Goal: Task Accomplishment & Management: Manage account settings

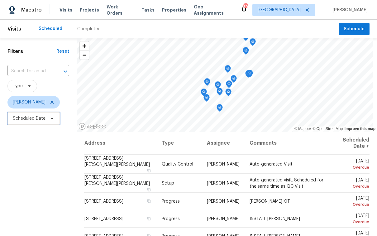
click at [36, 119] on span "Scheduled Date" at bounding box center [29, 118] width 33 height 6
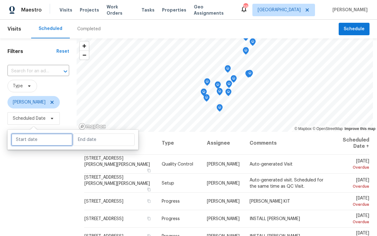
click at [38, 136] on input "text" at bounding box center [41, 139] width 61 height 12
select select "8"
select select "2025"
select select "9"
select select "2025"
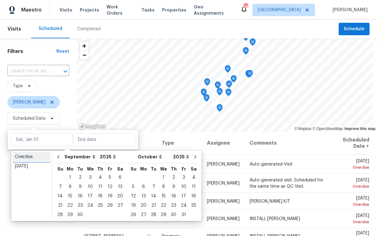
click at [38, 157] on div "Overdue" at bounding box center [31, 157] width 33 height 6
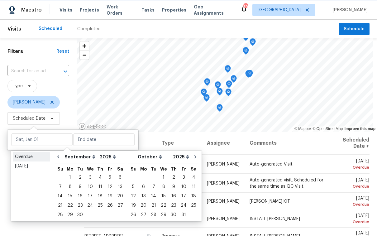
type input "Fri, Aug 15"
type input "Sat, Sep 13"
select select "7"
select select "8"
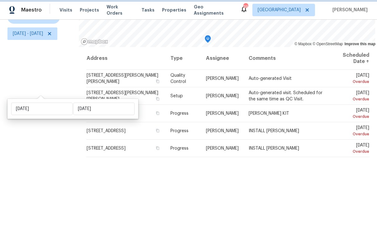
scroll to position [89, 0]
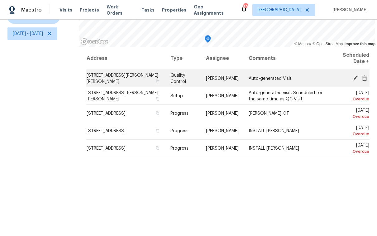
click at [353, 75] on icon at bounding box center [355, 77] width 5 height 5
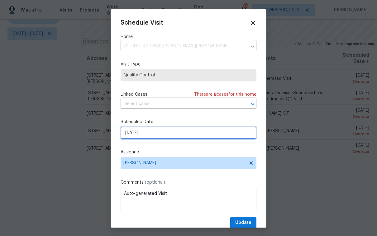
click at [170, 134] on input "9/13/2025" at bounding box center [189, 133] width 136 height 12
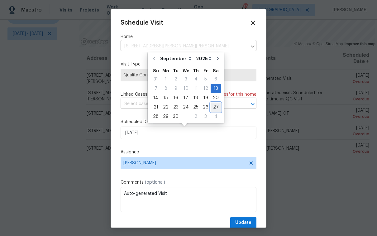
click at [215, 108] on div "27" at bounding box center [216, 107] width 10 height 9
type input "9/27/2025"
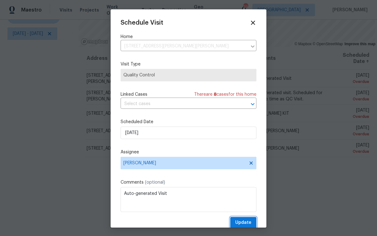
click at [247, 220] on button "Update" at bounding box center [243, 223] width 26 height 12
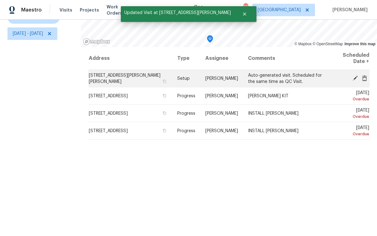
click at [353, 75] on icon at bounding box center [355, 77] width 5 height 5
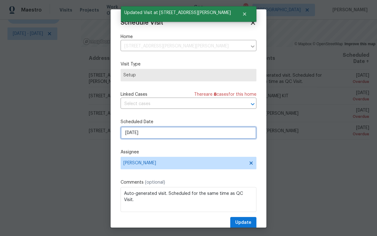
click at [178, 132] on input "9/13/2025" at bounding box center [189, 133] width 136 height 12
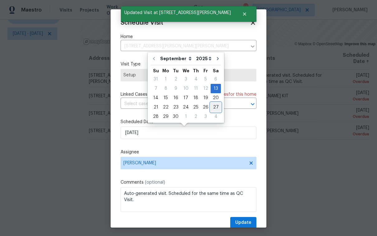
click at [214, 106] on div "27" at bounding box center [216, 107] width 10 height 9
type input "9/27/2025"
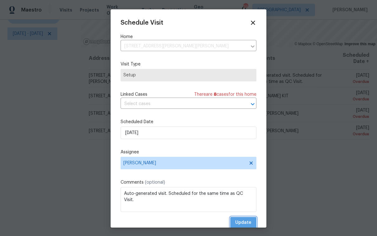
click at [235, 223] on span "Update" at bounding box center [243, 223] width 16 height 8
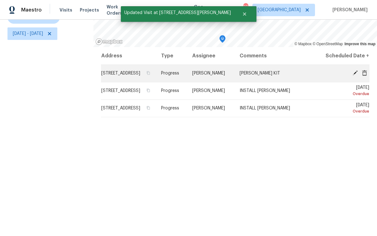
click at [353, 74] on icon at bounding box center [355, 72] width 5 height 5
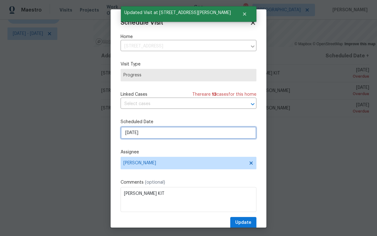
click at [163, 134] on input "9/13/2025" at bounding box center [189, 133] width 136 height 12
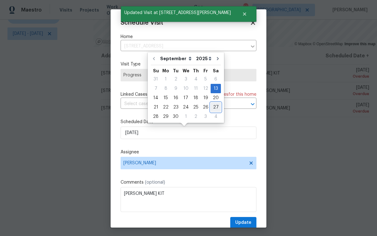
click at [214, 108] on div "27" at bounding box center [216, 107] width 10 height 9
type input "9/27/2025"
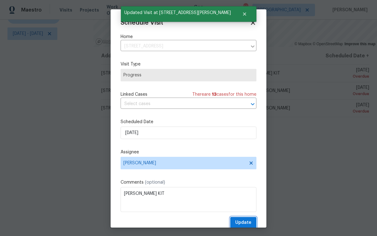
click at [237, 222] on span "Update" at bounding box center [243, 223] width 16 height 8
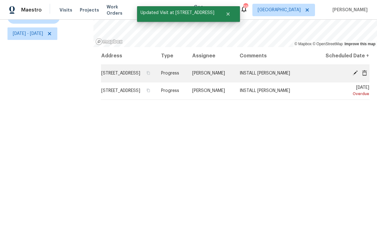
click at [352, 73] on icon at bounding box center [355, 73] width 6 height 6
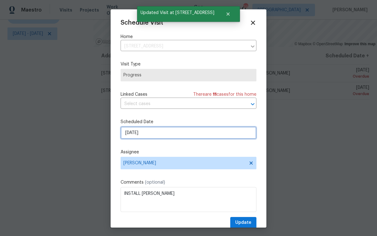
click at [194, 137] on input "9/13/2025" at bounding box center [189, 133] width 136 height 12
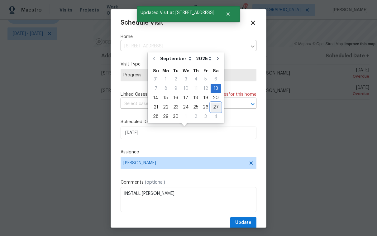
click at [216, 106] on div "27" at bounding box center [216, 107] width 10 height 9
type input "9/27/2025"
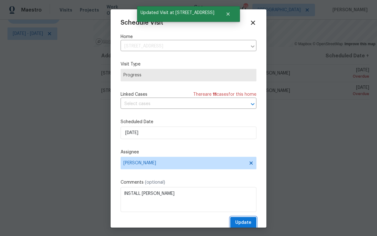
click at [244, 223] on span "Update" at bounding box center [243, 223] width 16 height 8
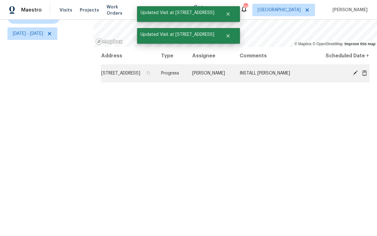
click at [353, 74] on icon at bounding box center [355, 72] width 5 height 5
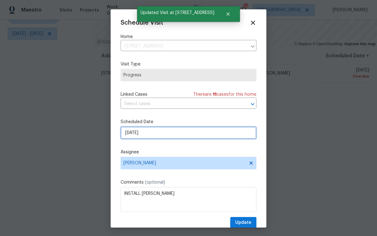
click at [193, 136] on input "9/13/2025" at bounding box center [189, 133] width 136 height 12
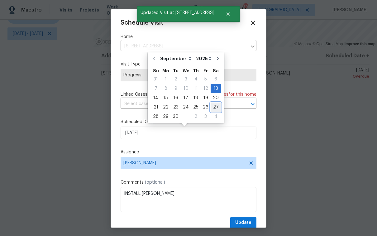
click at [213, 108] on div "27" at bounding box center [216, 107] width 10 height 9
type input "9/27/2025"
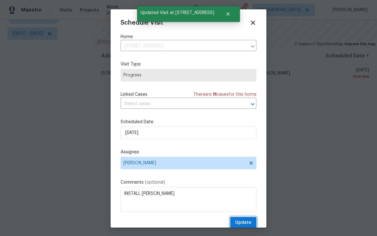
click at [238, 222] on span "Update" at bounding box center [243, 223] width 16 height 8
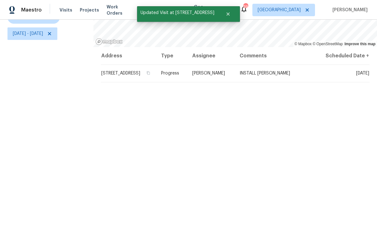
scroll to position [0, 0]
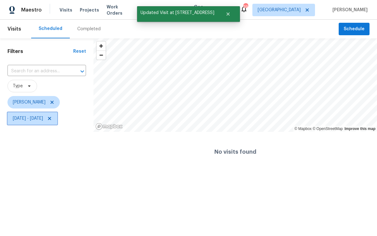
click at [40, 118] on span "Fri, Aug 15 - Sat, Sep 13" at bounding box center [28, 118] width 30 height 6
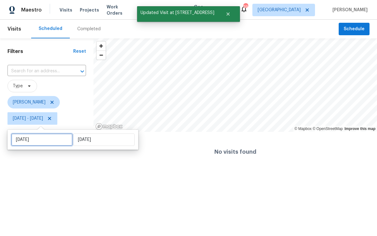
click at [42, 137] on input "Fri, Aug 15" at bounding box center [41, 139] width 61 height 12
select select "7"
select select "2025"
select select "8"
select select "2025"
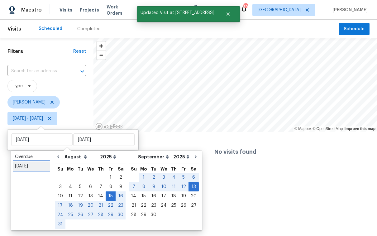
click at [34, 166] on div "Today" at bounding box center [31, 166] width 33 height 6
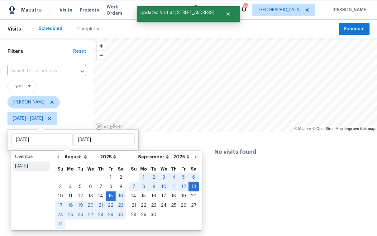
type input "Sun, Sep 14"
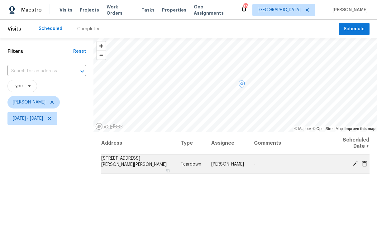
click at [353, 163] on icon at bounding box center [355, 163] width 5 height 5
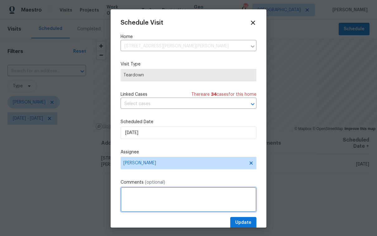
click at [141, 196] on textarea at bounding box center [189, 199] width 136 height 25
type textarea "c"
type textarea "COE = 9/19"
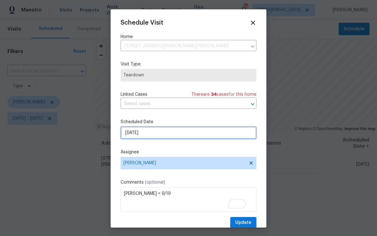
click at [198, 132] on input "9/14/2025" at bounding box center [189, 133] width 136 height 12
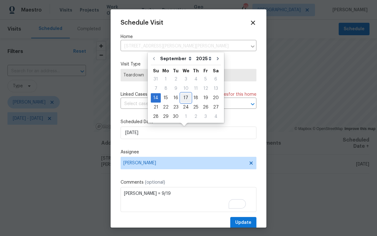
click at [185, 99] on div "17" at bounding box center [186, 97] width 10 height 9
type input "9/17/2025"
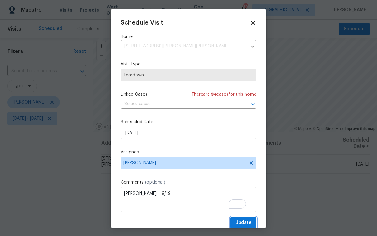
click at [235, 222] on span "Update" at bounding box center [243, 223] width 16 height 8
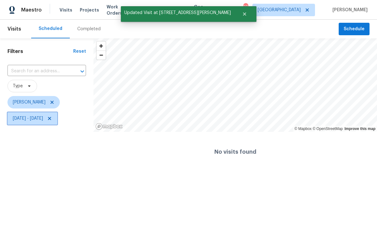
click at [29, 120] on span "Sun, Sep 14 - Sun, Sep 14" at bounding box center [28, 118] width 30 height 6
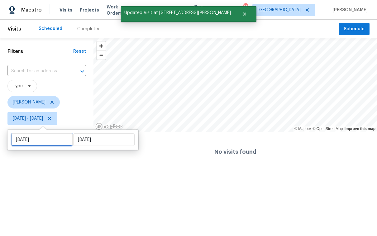
click at [44, 140] on input "Sun, Sep 14" at bounding box center [41, 139] width 61 height 12
select select "8"
select select "2025"
select select "9"
select select "2025"
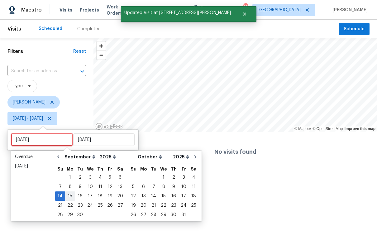
type input "Mon, Sep 15"
click at [72, 198] on div "15" at bounding box center [70, 196] width 10 height 9
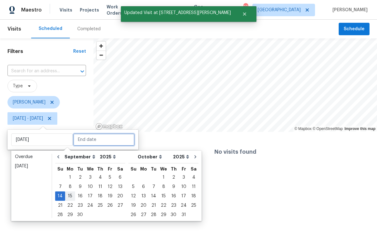
type input "Mon, Sep 15"
type input "Sun, Sep 14"
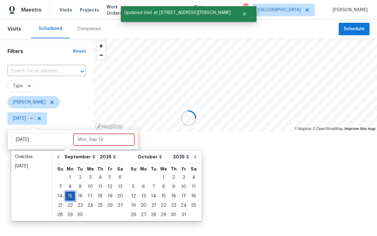
click at [70, 197] on div "15" at bounding box center [70, 196] width 10 height 9
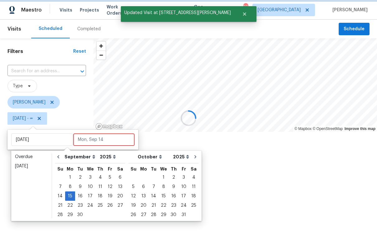
type input "Mon, Sep 15"
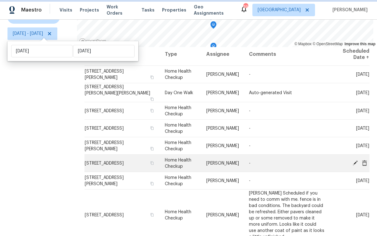
scroll to position [12, 0]
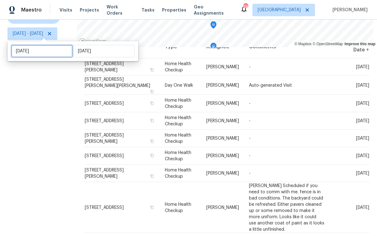
select select "8"
select select "2025"
select select "9"
select select "2025"
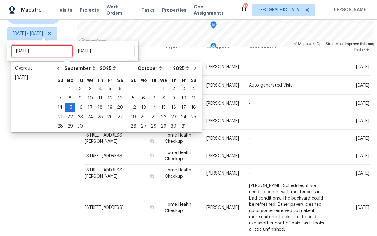
click at [43, 53] on input "Mon, Sep 15" at bounding box center [41, 51] width 61 height 12
type input "Sun, Sep 14"
click at [79, 107] on div "16" at bounding box center [80, 107] width 10 height 9
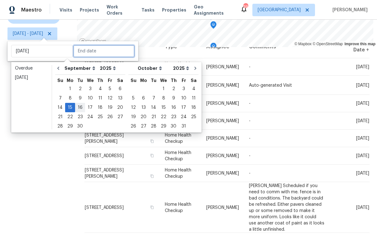
type input "Tue, Sep 16"
type input "Mon, Sep 15"
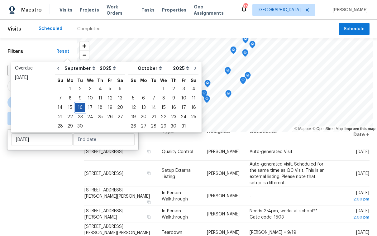
click at [79, 107] on div "16" at bounding box center [80, 107] width 10 height 9
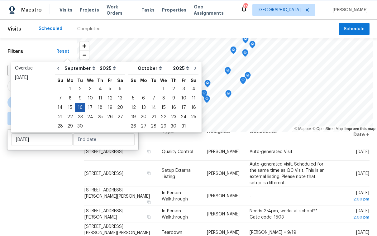
type input "Tue, Sep 16"
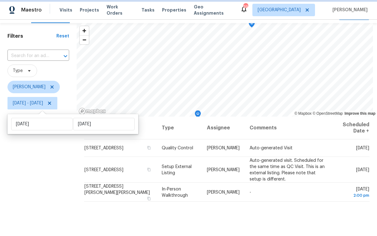
scroll to position [16, 0]
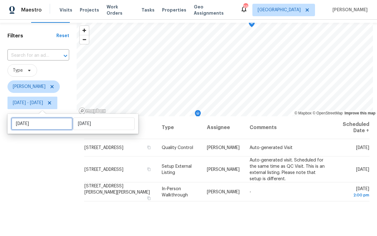
select select "8"
select select "2025"
select select "9"
select select "2025"
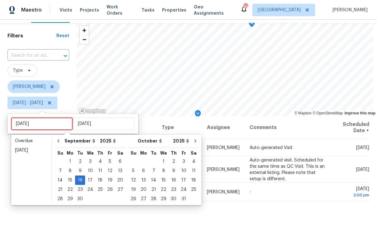
click at [42, 124] on input "Tue, Sep 16" at bounding box center [41, 123] width 61 height 12
type input "Mon, Sep 15"
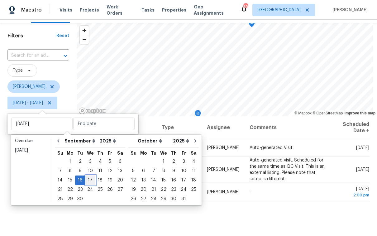
click at [89, 180] on div "17" at bounding box center [90, 180] width 10 height 9
type input "Wed, Sep 17"
type input "Tue, Sep 16"
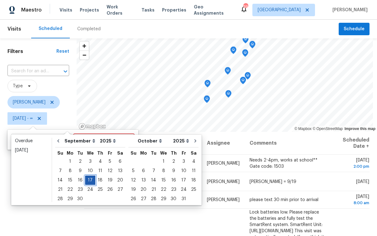
click at [89, 180] on div "17" at bounding box center [90, 180] width 10 height 9
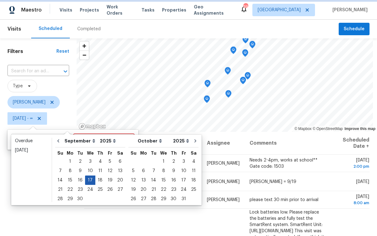
type input "Wed, Sep 17"
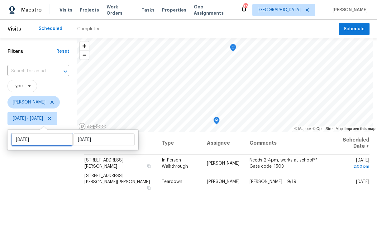
click at [41, 139] on input "Wed, Sep 17" at bounding box center [41, 139] width 61 height 12
select select "8"
select select "2025"
select select "9"
select select "2025"
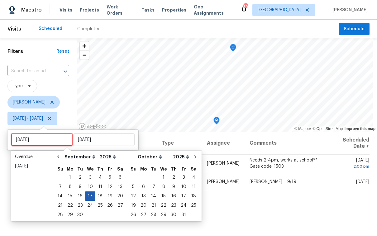
type input "Tue, Sep 16"
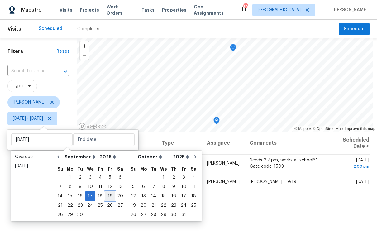
click at [106, 196] on div "19" at bounding box center [110, 196] width 10 height 9
type input "Fri, Sep 19"
type input "Wed, Sep 17"
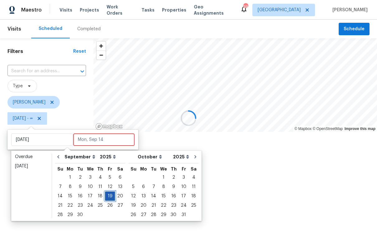
click at [107, 196] on div "19" at bounding box center [110, 196] width 10 height 9
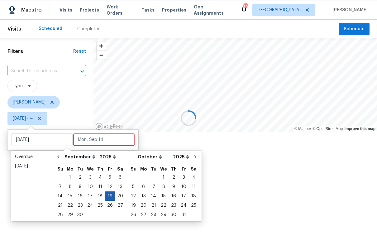
type input "Fri, Sep 19"
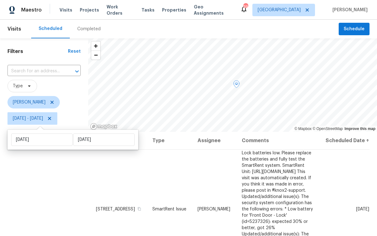
click at [33, 133] on div "Fri, Sep 19 Fri, Sep 19" at bounding box center [72, 140] width 131 height 20
click at [34, 137] on input "Fri, Sep 19" at bounding box center [41, 139] width 61 height 12
select select "8"
select select "2025"
select select "9"
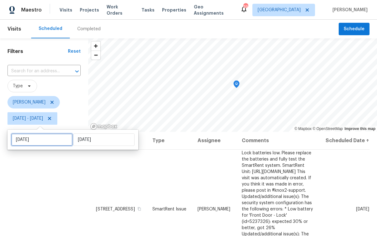
select select "2025"
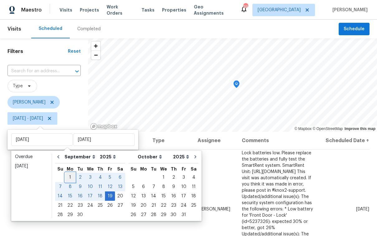
click at [70, 176] on div "1" at bounding box center [70, 177] width 10 height 9
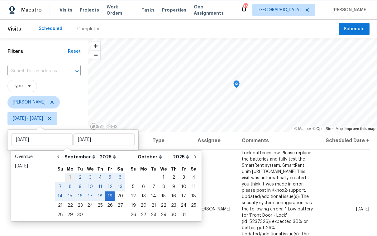
type input "Mon, Sep 01"
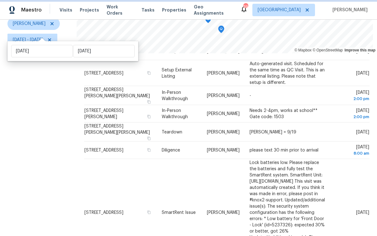
scroll to position [89, 0]
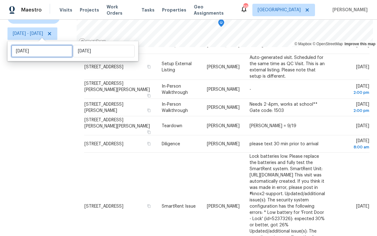
click at [46, 50] on input "Mon, Sep 01" at bounding box center [41, 51] width 61 height 12
select select "8"
select select "2025"
select select "9"
select select "2025"
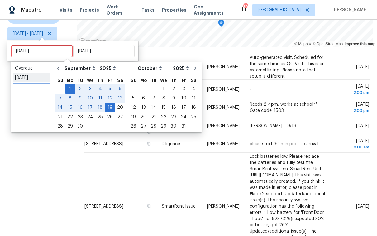
click at [33, 76] on div "Today" at bounding box center [31, 77] width 33 height 6
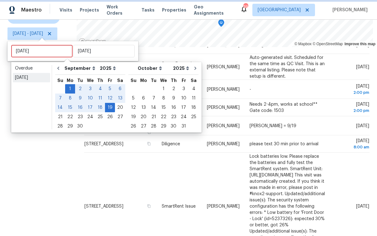
type input "Sun, Sep 14"
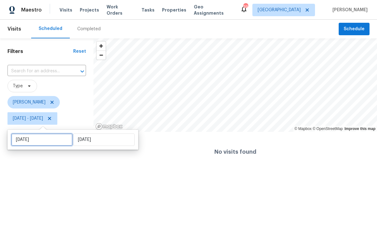
click at [38, 141] on input "Sun, Sep 14" at bounding box center [41, 139] width 61 height 12
select select "8"
select select "2025"
select select "9"
select select "2025"
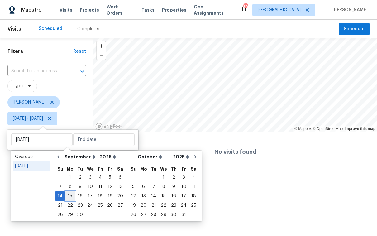
click at [71, 196] on div "15" at bounding box center [70, 196] width 10 height 9
type input "Mon, Sep 15"
type input "Sun, Sep 14"
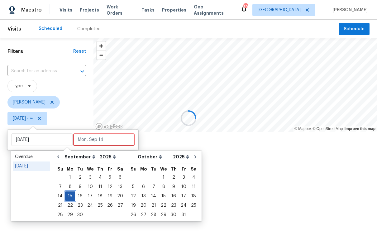
click at [71, 196] on div "15" at bounding box center [70, 196] width 10 height 9
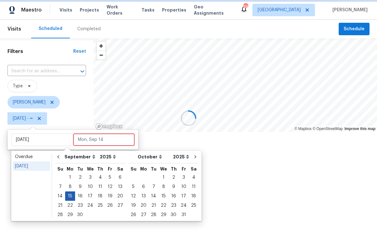
type input "Mon, Sep 15"
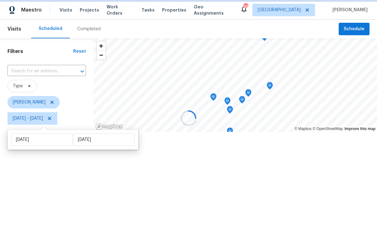
scroll to position [12, 0]
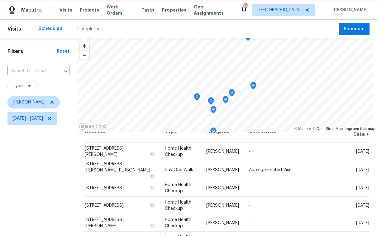
click at [256, 86] on icon "Map marker" at bounding box center [254, 85] width 6 height 7
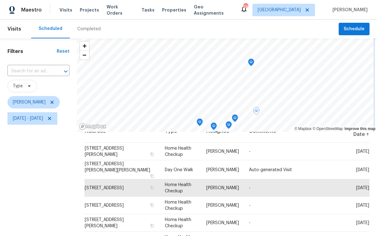
click at [254, 64] on icon "Map marker" at bounding box center [251, 62] width 6 height 7
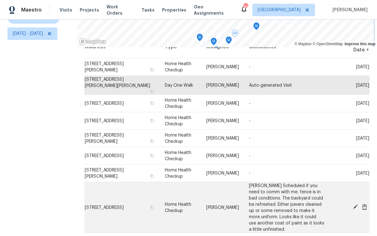
scroll to position [89, 0]
click at [154, 205] on icon "button" at bounding box center [152, 206] width 3 height 3
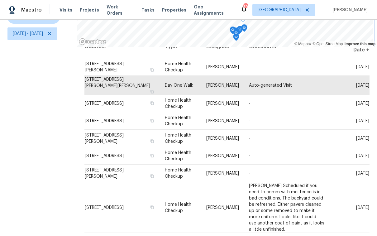
click at [239, 35] on icon "Map marker" at bounding box center [236, 37] width 6 height 7
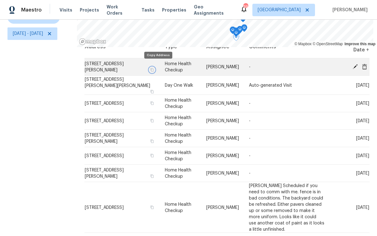
click at [154, 68] on icon "button" at bounding box center [152, 70] width 4 height 4
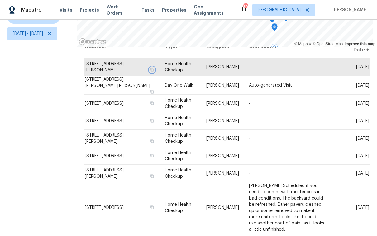
click at [277, 24] on icon "Map marker" at bounding box center [275, 27] width 6 height 7
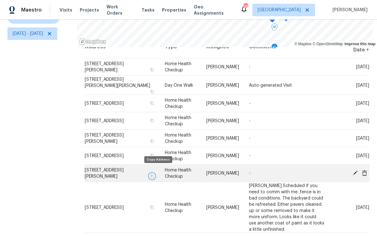
click at [154, 174] on icon "button" at bounding box center [152, 176] width 4 height 4
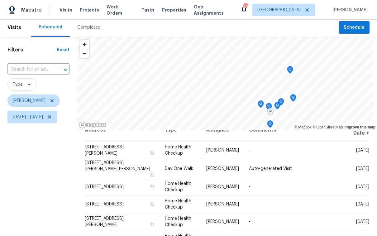
scroll to position [0, 0]
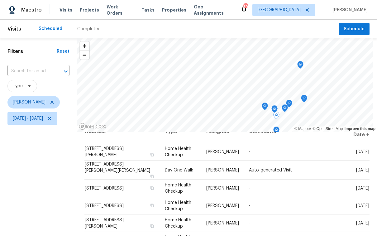
click at [276, 109] on icon "Map marker" at bounding box center [275, 109] width 2 height 2
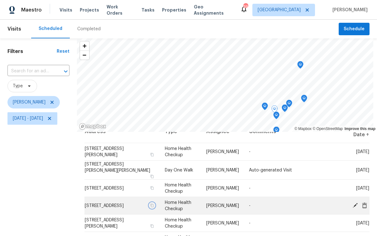
click at [154, 205] on icon "button" at bounding box center [152, 206] width 4 height 4
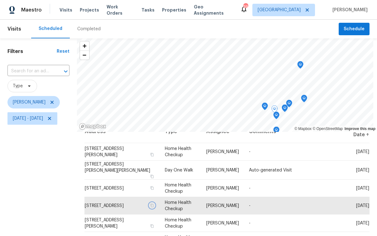
click at [268, 107] on icon "Map marker" at bounding box center [265, 106] width 6 height 7
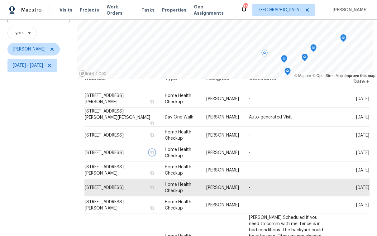
scroll to position [65, 0]
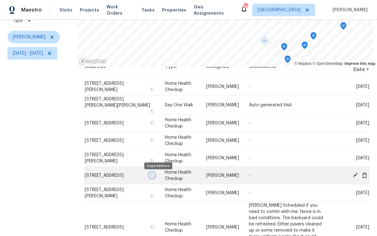
click at [154, 177] on icon "button" at bounding box center [152, 175] width 4 height 4
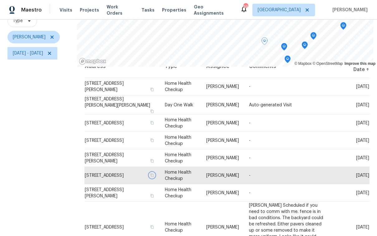
click at [308, 45] on icon "Map marker" at bounding box center [305, 45] width 6 height 7
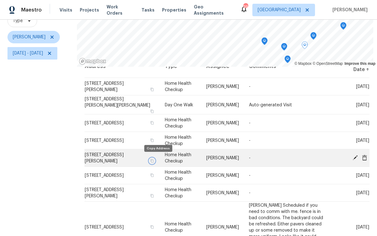
click at [154, 160] on icon "button" at bounding box center [152, 161] width 4 height 4
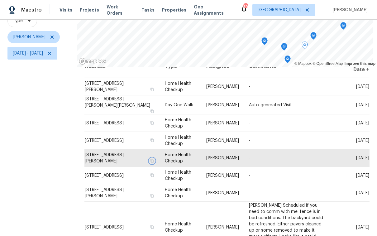
click at [316, 37] on icon "Map marker" at bounding box center [314, 35] width 6 height 7
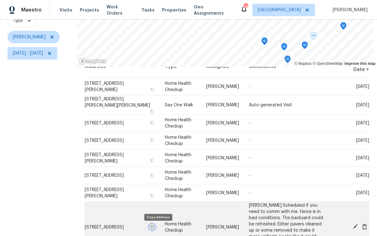
click at [154, 228] on icon "button" at bounding box center [152, 227] width 4 height 4
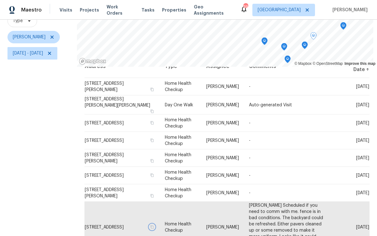
click at [346, 26] on icon "Map marker" at bounding box center [344, 25] width 6 height 7
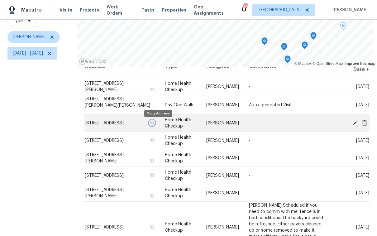
click at [154, 124] on icon "button" at bounding box center [152, 123] width 4 height 4
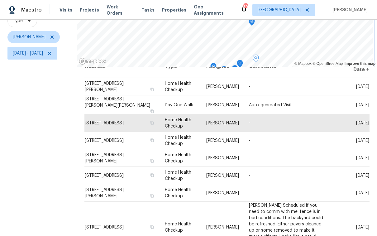
click at [255, 25] on icon "Map marker" at bounding box center [252, 22] width 6 height 8
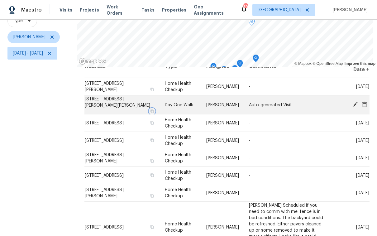
click at [154, 109] on icon "button" at bounding box center [152, 110] width 3 height 3
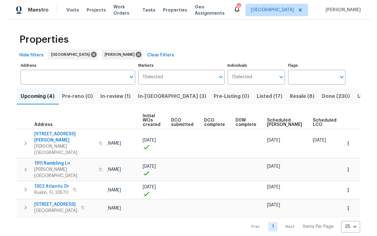
scroll to position [0, 56]
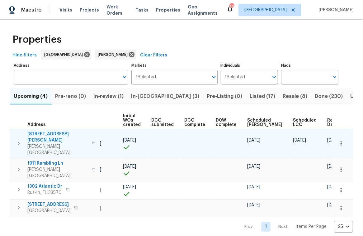
click at [90, 137] on button "button" at bounding box center [93, 143] width 7 height 21
click at [92, 141] on icon "button" at bounding box center [94, 143] width 4 height 4
click at [19, 141] on icon "button" at bounding box center [19, 143] width 2 height 4
click at [21, 140] on icon "button" at bounding box center [18, 143] width 7 height 7
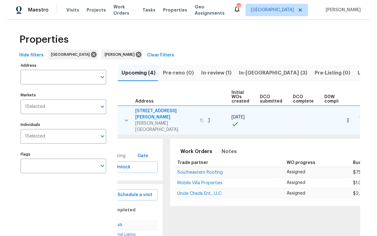
scroll to position [0, 45]
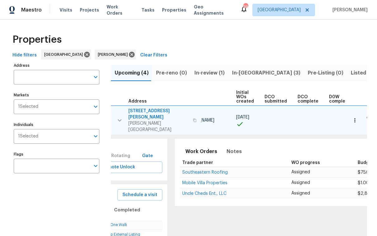
click at [34, 55] on span "Hide filters" at bounding box center [24, 55] width 24 height 8
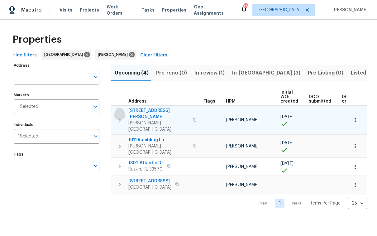
click at [120, 116] on icon "button" at bounding box center [119, 119] width 7 height 7
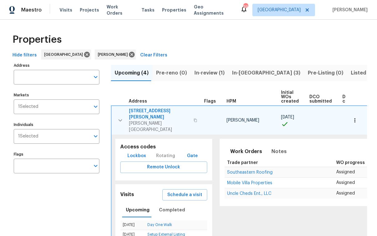
click at [134, 152] on span "Lockbox" at bounding box center [136, 156] width 19 height 8
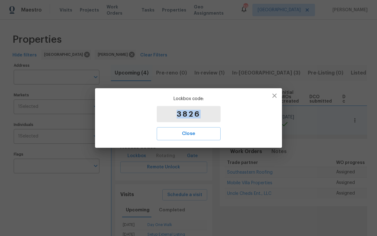
drag, startPoint x: 201, startPoint y: 113, endPoint x: 170, endPoint y: 116, distance: 31.9
click at [170, 116] on p "3826" at bounding box center [189, 114] width 64 height 16
copy p "3826"
click at [189, 136] on span "Close" at bounding box center [189, 134] width 50 height 8
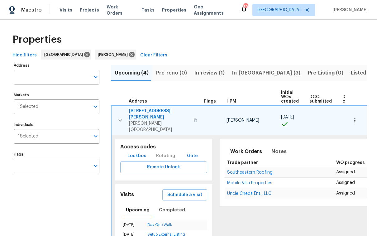
click at [186, 152] on span "Gate" at bounding box center [192, 156] width 15 height 8
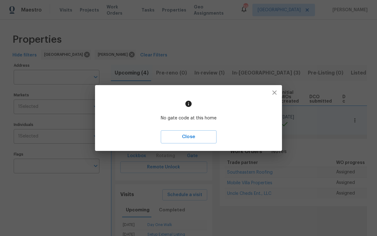
click at [187, 140] on span "Close" at bounding box center [189, 137] width 42 height 8
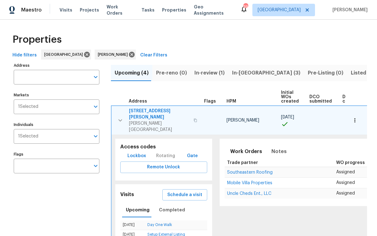
click at [146, 108] on span "[STREET_ADDRESS][PERSON_NAME]" at bounding box center [159, 114] width 61 height 12
click at [121, 117] on icon "button" at bounding box center [120, 120] width 7 height 7
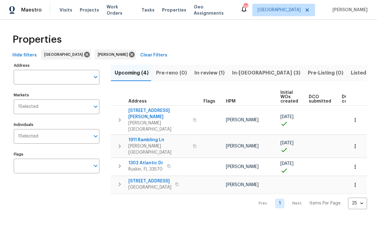
click at [22, 54] on span "Hide filters" at bounding box center [24, 55] width 24 height 8
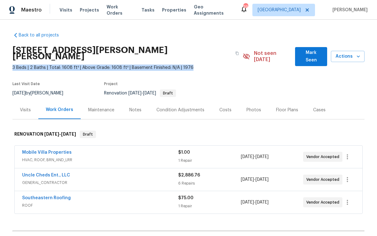
drag, startPoint x: 189, startPoint y: 60, endPoint x: 11, endPoint y: 63, distance: 177.7
click at [12, 65] on span "3 Beds | 2 Baths | Total: 1608 ft² | Above Grade: 1608 ft² | Basement Finished:…" at bounding box center [127, 68] width 230 height 6
copy span "3 Beds | 2 Baths | Total: 1608 ft² | Above Grade: 1608 ft² | Basement Finished:…"
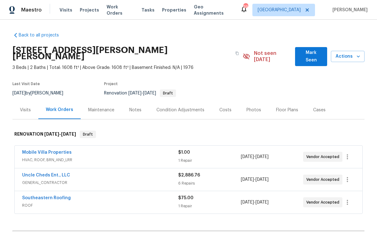
click at [177, 107] on div "Condition Adjustments" at bounding box center [180, 110] width 63 height 18
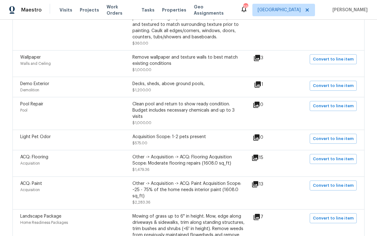
scroll to position [319, 0]
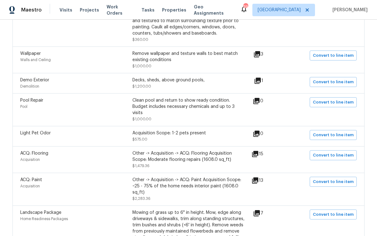
click at [255, 151] on icon at bounding box center [255, 154] width 6 height 6
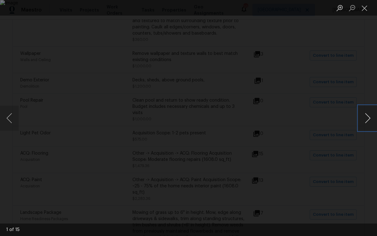
click at [364, 123] on button "Next image" at bounding box center [367, 118] width 19 height 25
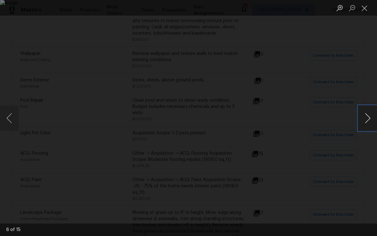
click at [364, 123] on button "Next image" at bounding box center [367, 118] width 19 height 25
click at [365, 13] on button "Close lightbox" at bounding box center [364, 7] width 12 height 11
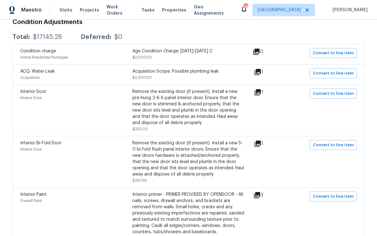
scroll to position [0, 0]
